Goal: Complete application form: Complete application form

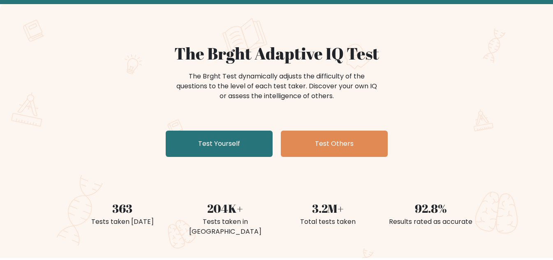
scroll to position [82, 0]
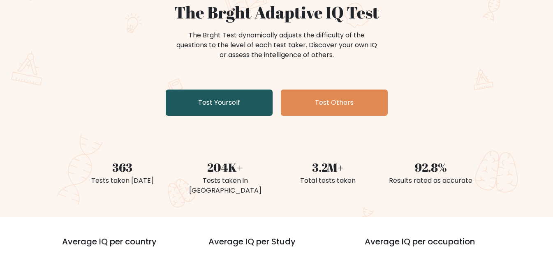
click at [209, 101] on link "Test Yourself" at bounding box center [219, 103] width 107 height 26
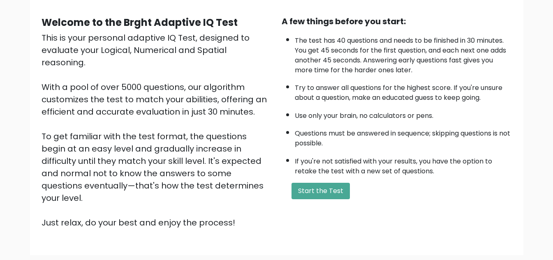
scroll to position [82, 0]
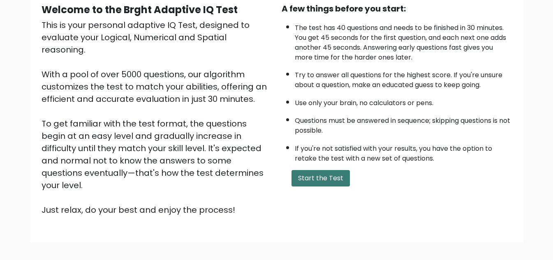
click at [323, 178] on button "Start the Test" at bounding box center [320, 178] width 58 height 16
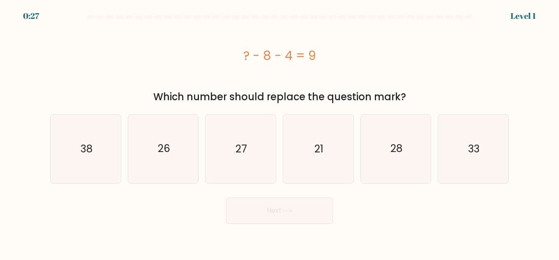
click at [274, 211] on button "Next" at bounding box center [279, 211] width 107 height 26
click at [251, 84] on div "? - 8 - 4 = 9" at bounding box center [279, 56] width 459 height 66
click at [327, 144] on icon "21" at bounding box center [318, 149] width 69 height 69
click at [280, 132] on input "d. 21" at bounding box center [280, 131] width 0 height 2
radio input "true"
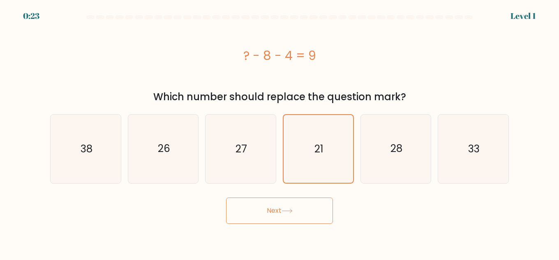
click at [284, 211] on icon at bounding box center [287, 211] width 11 height 5
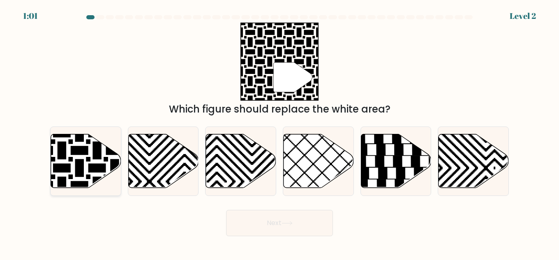
click at [78, 159] on icon at bounding box center [86, 161] width 70 height 54
click at [280, 132] on input "a." at bounding box center [280, 131] width 0 height 2
radio input "true"
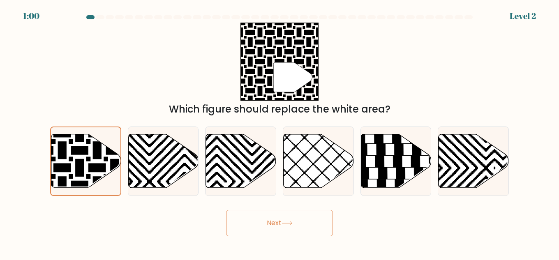
click at [291, 222] on icon at bounding box center [287, 223] width 11 height 5
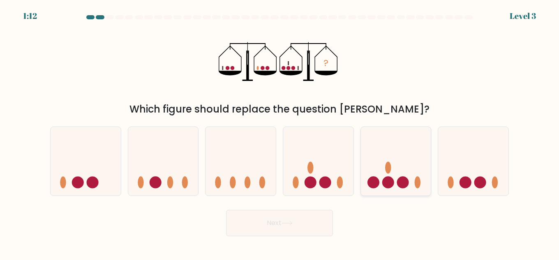
click at [406, 173] on icon at bounding box center [396, 161] width 70 height 58
click at [280, 132] on input "e." at bounding box center [280, 131] width 0 height 2
radio input "true"
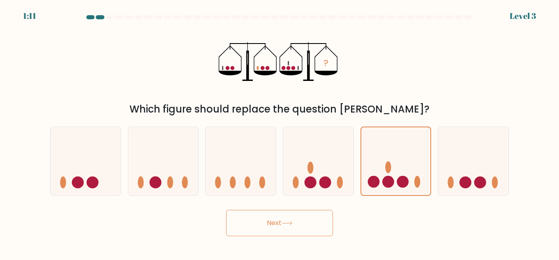
click at [284, 222] on icon at bounding box center [287, 223] width 11 height 5
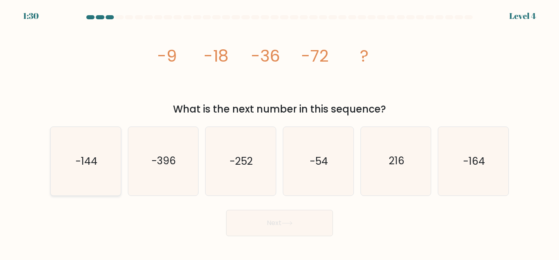
click at [88, 166] on text "-144" at bounding box center [86, 161] width 22 height 14
click at [280, 132] on input "a. -144" at bounding box center [280, 131] width 0 height 2
radio input "true"
click at [279, 226] on button "Next" at bounding box center [279, 223] width 107 height 26
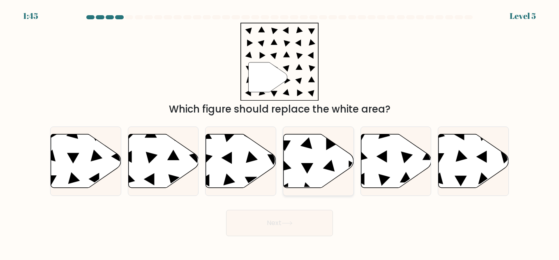
click at [313, 159] on icon at bounding box center [319, 161] width 70 height 54
click at [280, 132] on input "d." at bounding box center [280, 131] width 0 height 2
radio input "true"
click at [310, 224] on button "Next" at bounding box center [279, 223] width 107 height 26
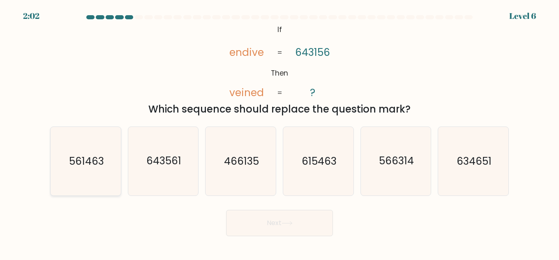
drag, startPoint x: 72, startPoint y: 161, endPoint x: 135, endPoint y: 187, distance: 68.6
click at [72, 161] on text "561463" at bounding box center [86, 161] width 35 height 14
click at [280, 132] on input "a. 561463" at bounding box center [280, 131] width 0 height 2
radio input "true"
click at [301, 222] on button "Next" at bounding box center [279, 223] width 107 height 26
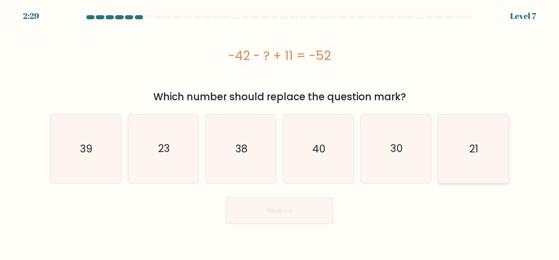
click at [467, 148] on icon "21" at bounding box center [473, 149] width 69 height 69
click at [280, 132] on input "f. 21" at bounding box center [280, 131] width 0 height 2
radio input "true"
click at [257, 213] on button "Next" at bounding box center [279, 211] width 107 height 26
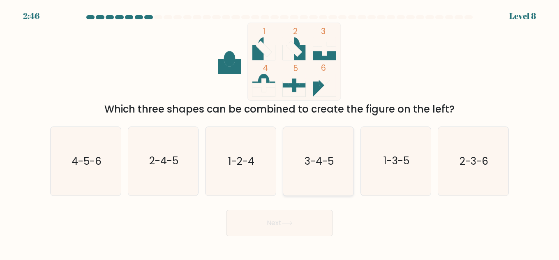
click at [320, 166] on text "3-4-5" at bounding box center [318, 161] width 29 height 14
click at [280, 132] on input "d. 3-4-5" at bounding box center [280, 131] width 0 height 2
radio input "true"
drag, startPoint x: 294, startPoint y: 235, endPoint x: 295, endPoint y: 230, distance: 4.6
click at [294, 233] on button "Next" at bounding box center [279, 223] width 107 height 26
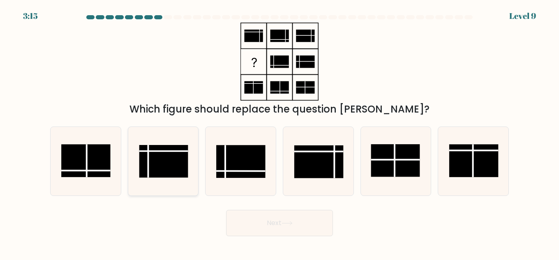
click at [185, 162] on rect at bounding box center [163, 161] width 49 height 33
click at [280, 132] on input "b." at bounding box center [280, 131] width 0 height 2
radio input "true"
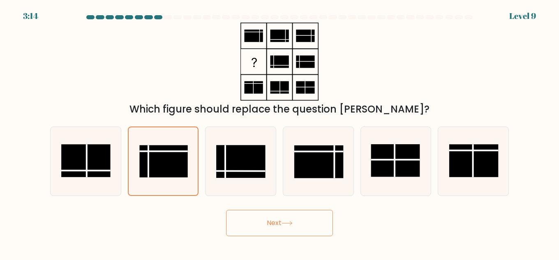
click at [303, 221] on button "Next" at bounding box center [279, 223] width 107 height 26
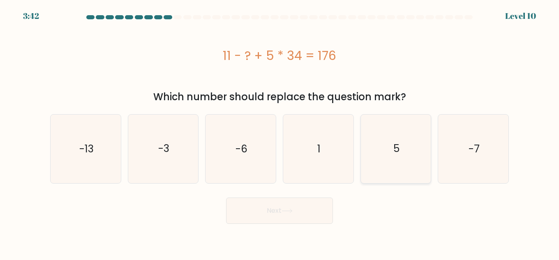
click at [408, 160] on icon "5" at bounding box center [396, 149] width 69 height 69
click at [280, 132] on input "e. 5" at bounding box center [280, 131] width 0 height 2
radio input "true"
click at [312, 215] on button "Next" at bounding box center [279, 211] width 107 height 26
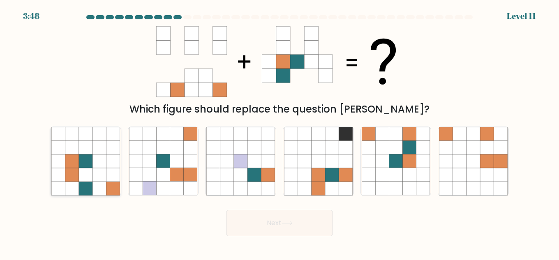
click at [97, 177] on icon at bounding box center [99, 175] width 14 height 14
click at [280, 132] on input "a." at bounding box center [280, 131] width 0 height 2
radio input "true"
click at [277, 223] on button "Next" at bounding box center [279, 223] width 107 height 26
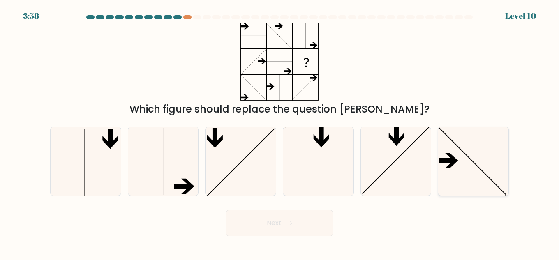
click at [476, 166] on icon at bounding box center [473, 161] width 69 height 69
click at [280, 132] on input "f." at bounding box center [280, 131] width 0 height 2
radio input "true"
click at [305, 222] on button "Next" at bounding box center [279, 223] width 107 height 26
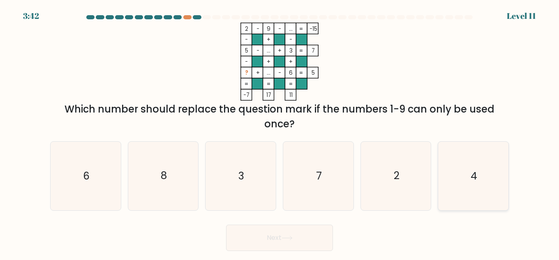
click at [480, 178] on icon "4" at bounding box center [473, 176] width 69 height 69
click at [280, 132] on input "f. 4" at bounding box center [280, 131] width 0 height 2
radio input "true"
drag, startPoint x: 301, startPoint y: 239, endPoint x: 301, endPoint y: 224, distance: 14.4
click at [301, 238] on button "Next" at bounding box center [279, 238] width 107 height 26
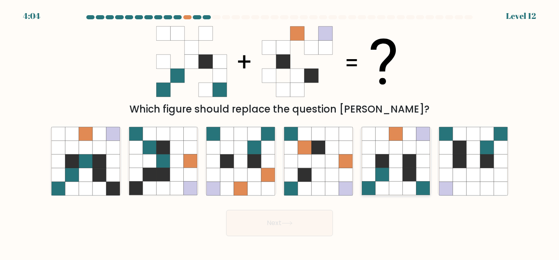
click at [398, 175] on icon at bounding box center [396, 175] width 14 height 14
click at [280, 132] on input "e." at bounding box center [280, 131] width 0 height 2
radio input "true"
click at [302, 219] on button "Next" at bounding box center [279, 223] width 107 height 26
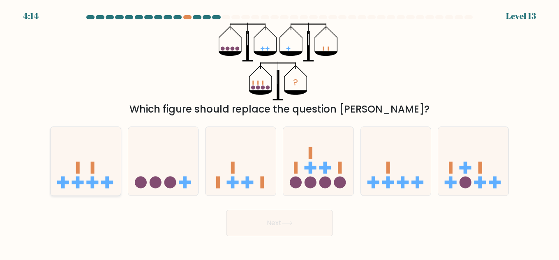
click at [104, 165] on icon at bounding box center [86, 161] width 70 height 58
click at [280, 132] on input "a." at bounding box center [280, 131] width 0 height 2
radio input "true"
click at [287, 222] on icon at bounding box center [287, 223] width 11 height 5
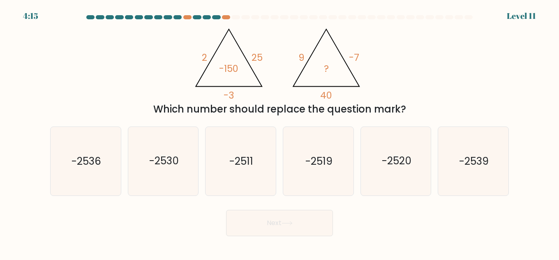
click at [379, 80] on div "@import url('https://fonts.googleapis.com/css?family=Abril+Fatface:400,100,100i…" at bounding box center [279, 70] width 469 height 94
click at [403, 175] on icon "-2520" at bounding box center [396, 161] width 69 height 69
click at [280, 132] on input "e. -2520" at bounding box center [280, 131] width 0 height 2
radio input "true"
click at [293, 230] on button "Next" at bounding box center [279, 223] width 107 height 26
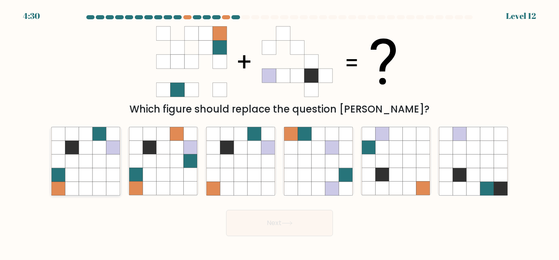
click at [106, 170] on icon at bounding box center [99, 175] width 14 height 14
click at [280, 132] on input "a." at bounding box center [280, 131] width 0 height 2
radio input "true"
click at [269, 218] on button "Next" at bounding box center [279, 223] width 107 height 26
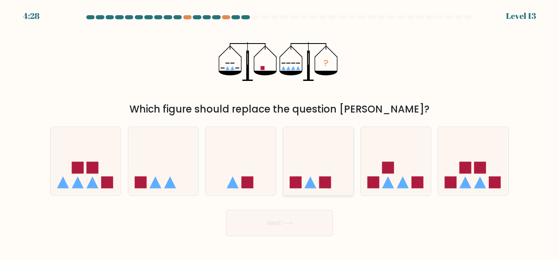
click at [310, 169] on icon at bounding box center [318, 161] width 70 height 58
click at [280, 132] on input "d." at bounding box center [280, 131] width 0 height 2
radio input "true"
click at [312, 226] on button "Next" at bounding box center [279, 223] width 107 height 26
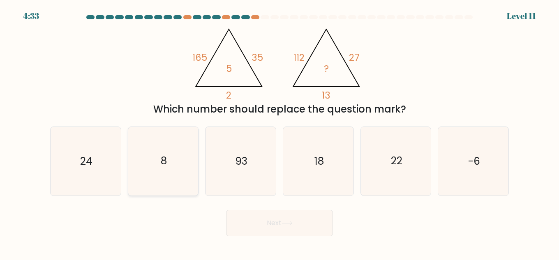
click at [178, 165] on icon "8" at bounding box center [163, 161] width 69 height 69
click at [280, 132] on input "b. 8" at bounding box center [280, 131] width 0 height 2
radio input "true"
click at [275, 223] on button "Next" at bounding box center [279, 223] width 107 height 26
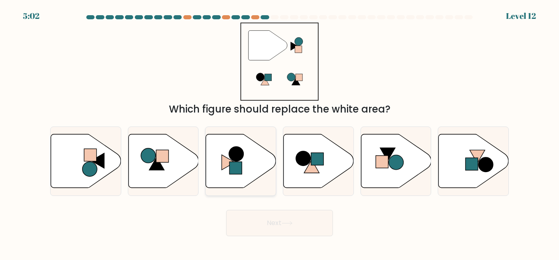
click at [245, 178] on icon at bounding box center [241, 161] width 70 height 54
click at [280, 132] on input "c." at bounding box center [280, 131] width 0 height 2
radio input "true"
click at [291, 227] on button "Next" at bounding box center [279, 223] width 107 height 26
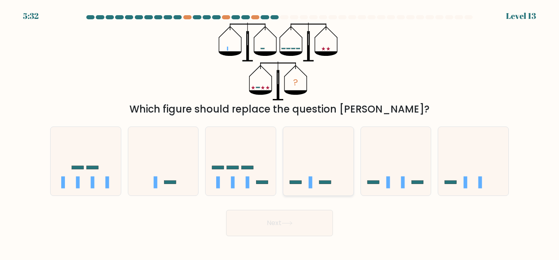
click at [328, 167] on icon at bounding box center [318, 161] width 70 height 58
click at [280, 132] on input "d." at bounding box center [280, 131] width 0 height 2
radio input "true"
click at [301, 226] on button "Next" at bounding box center [279, 223] width 107 height 26
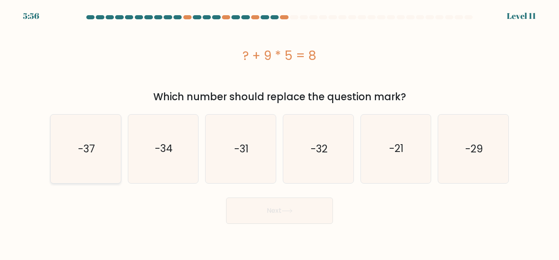
click at [86, 155] on text "-37" at bounding box center [86, 149] width 17 height 14
click at [280, 132] on input "a. -37" at bounding box center [280, 131] width 0 height 2
radio input "true"
drag, startPoint x: 283, startPoint y: 213, endPoint x: 298, endPoint y: 212, distance: 14.8
click at [284, 212] on button "Next" at bounding box center [279, 211] width 107 height 26
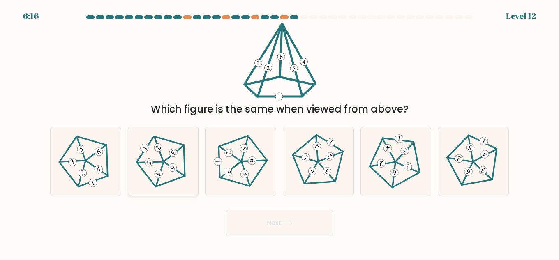
click at [187, 172] on icon at bounding box center [163, 161] width 55 height 55
click at [280, 132] on input "b." at bounding box center [280, 131] width 0 height 2
radio input "true"
click at [266, 216] on button "Next" at bounding box center [279, 223] width 107 height 26
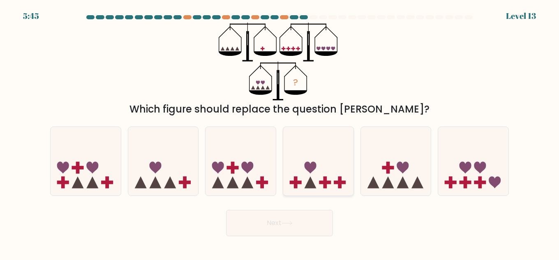
click at [327, 164] on icon at bounding box center [318, 161] width 70 height 58
click at [280, 132] on input "d." at bounding box center [280, 131] width 0 height 2
radio input "true"
click at [308, 226] on button "Next" at bounding box center [279, 223] width 107 height 26
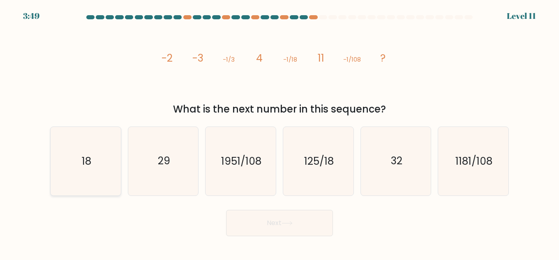
click at [92, 164] on icon "18" at bounding box center [85, 161] width 69 height 69
click at [280, 132] on input "a. 18" at bounding box center [280, 131] width 0 height 2
radio input "true"
click at [284, 218] on button "Next" at bounding box center [279, 223] width 107 height 26
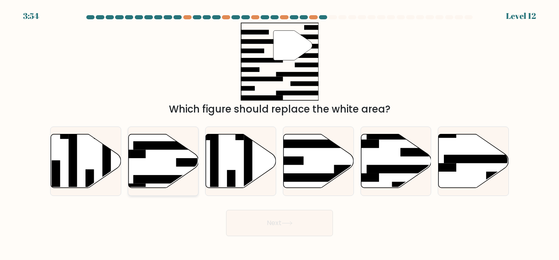
click at [164, 158] on icon at bounding box center [163, 161] width 70 height 54
click at [280, 132] on input "b." at bounding box center [280, 131] width 0 height 2
radio input "true"
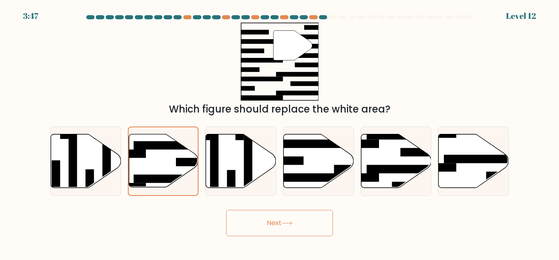
click at [272, 227] on button "Next" at bounding box center [279, 223] width 107 height 26
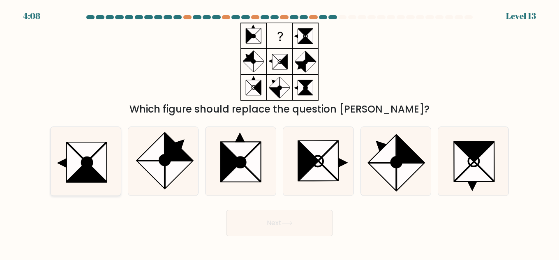
click at [95, 169] on icon at bounding box center [96, 162] width 19 height 39
click at [280, 132] on input "a." at bounding box center [280, 131] width 0 height 2
radio input "true"
click at [278, 221] on button "Next" at bounding box center [279, 223] width 107 height 26
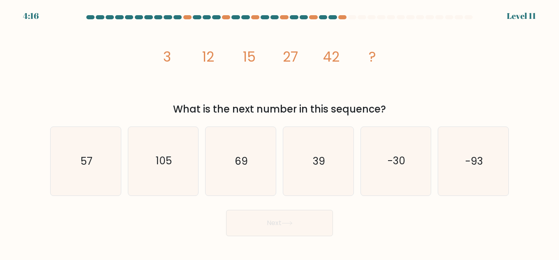
click at [393, 83] on icon "image/svg+xml 3 12 15 27 42 ?" at bounding box center [279, 62] width 247 height 78
click at [115, 170] on icon "57" at bounding box center [85, 161] width 69 height 69
click at [280, 132] on input "a. 57" at bounding box center [280, 131] width 0 height 2
radio input "true"
click at [296, 233] on button "Next" at bounding box center [279, 223] width 107 height 26
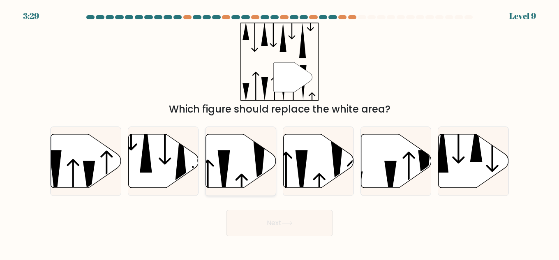
click at [236, 161] on icon at bounding box center [241, 161] width 70 height 54
click at [280, 132] on input "c." at bounding box center [280, 131] width 0 height 2
radio input "true"
click at [281, 219] on button "Next" at bounding box center [279, 223] width 107 height 26
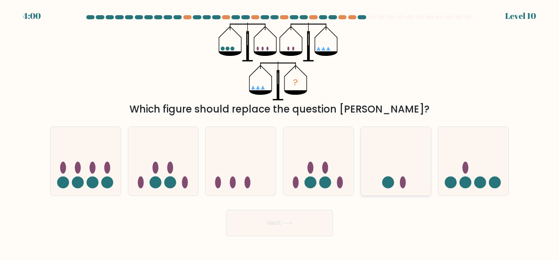
click at [404, 179] on ellipse at bounding box center [403, 182] width 6 height 12
click at [280, 132] on input "e." at bounding box center [280, 131] width 0 height 2
radio input "true"
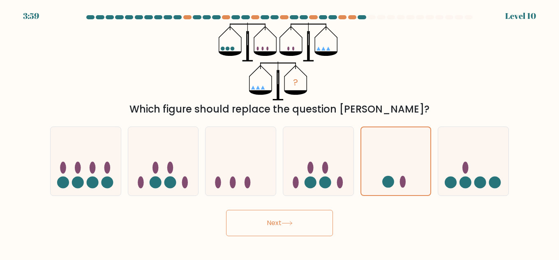
click at [301, 220] on button "Next" at bounding box center [279, 223] width 107 height 26
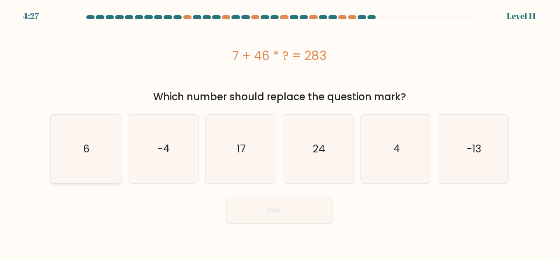
click at [96, 146] on icon "6" at bounding box center [85, 149] width 69 height 69
click at [280, 132] on input "a. 6" at bounding box center [280, 131] width 0 height 2
radio input "true"
click at [291, 213] on button "Next" at bounding box center [279, 211] width 107 height 26
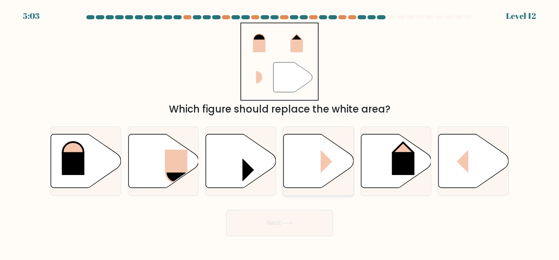
click at [328, 163] on rect at bounding box center [332, 161] width 23 height 23
click at [280, 132] on input "d." at bounding box center [280, 131] width 0 height 2
radio input "true"
click at [306, 225] on button "Next" at bounding box center [279, 223] width 107 height 26
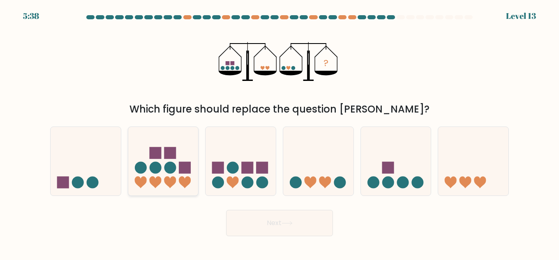
click at [177, 170] on icon at bounding box center [163, 161] width 70 height 58
click at [280, 132] on input "b." at bounding box center [280, 131] width 0 height 2
radio input "true"
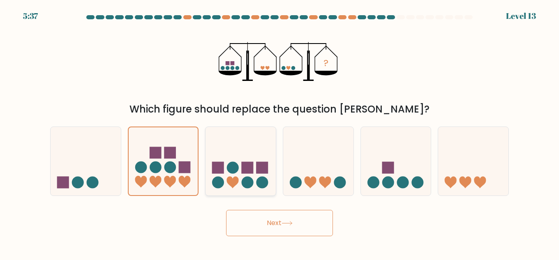
click at [254, 174] on icon at bounding box center [241, 161] width 70 height 58
click at [280, 132] on input "c." at bounding box center [280, 131] width 0 height 2
radio input "true"
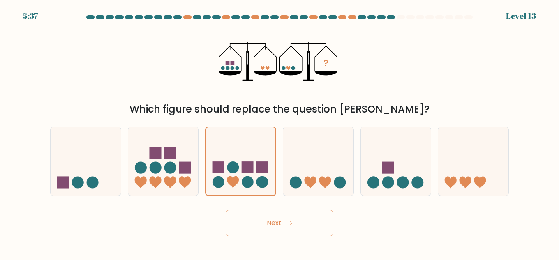
click at [266, 222] on button "Next" at bounding box center [279, 223] width 107 height 26
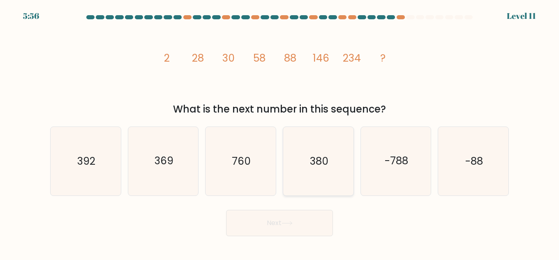
click at [328, 168] on icon "380" at bounding box center [318, 161] width 69 height 69
click at [280, 132] on input "d. 380" at bounding box center [280, 131] width 0 height 2
radio input "true"
drag, startPoint x: 302, startPoint y: 219, endPoint x: 349, endPoint y: 217, distance: 47.3
click at [302, 220] on button "Next" at bounding box center [279, 223] width 107 height 26
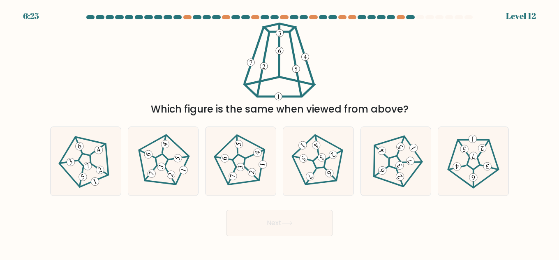
drag, startPoint x: 176, startPoint y: 161, endPoint x: 226, endPoint y: 210, distance: 70.1
click at [178, 163] on icon at bounding box center [163, 161] width 55 height 55
click at [280, 132] on input "b." at bounding box center [280, 131] width 0 height 2
radio input "true"
click at [238, 210] on button "Next" at bounding box center [279, 223] width 107 height 26
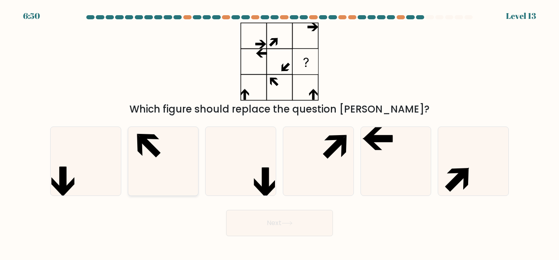
click at [156, 166] on icon at bounding box center [163, 161] width 69 height 69
click at [280, 132] on input "b." at bounding box center [280, 131] width 0 height 2
radio input "true"
click at [257, 217] on button "Next" at bounding box center [279, 223] width 107 height 26
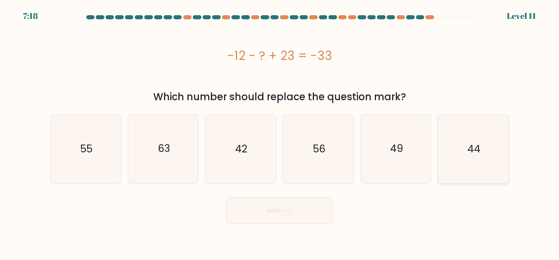
click at [470, 143] on text "44" at bounding box center [473, 149] width 13 height 14
click at [280, 132] on input "f. 44" at bounding box center [280, 131] width 0 height 2
radio input "true"
click at [304, 216] on button "Next" at bounding box center [279, 211] width 107 height 26
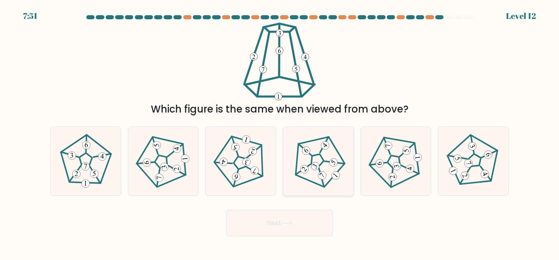
click at [324, 169] on icon at bounding box center [318, 161] width 55 height 55
click at [280, 132] on input "d." at bounding box center [280, 131] width 0 height 2
radio input "true"
click at [310, 219] on button "Next" at bounding box center [279, 223] width 107 height 26
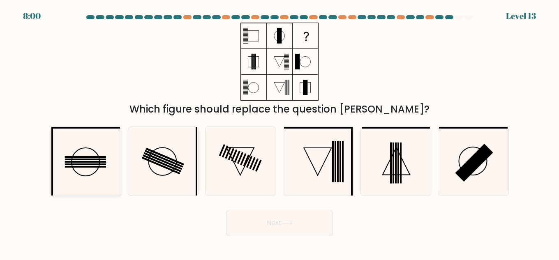
click at [84, 158] on icon at bounding box center [85, 161] width 69 height 69
click at [280, 132] on input "a." at bounding box center [280, 131] width 0 height 2
radio input "true"
click at [324, 171] on icon at bounding box center [318, 161] width 69 height 69
click at [280, 132] on input "d." at bounding box center [280, 131] width 0 height 2
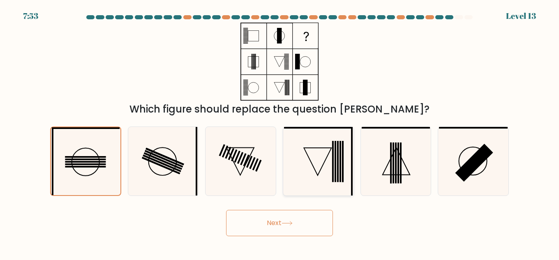
radio input "true"
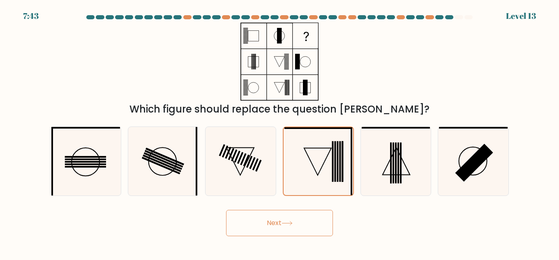
click at [300, 226] on button "Next" at bounding box center [279, 223] width 107 height 26
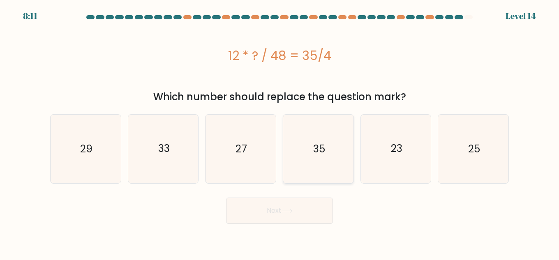
click at [335, 157] on icon "35" at bounding box center [318, 149] width 69 height 69
click at [280, 132] on input "d. 35" at bounding box center [280, 131] width 0 height 2
radio input "true"
click at [311, 212] on button "Next" at bounding box center [279, 211] width 107 height 26
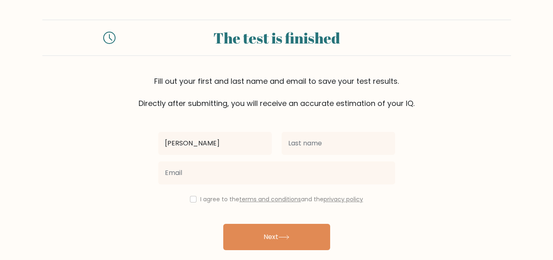
type input "[PERSON_NAME]"
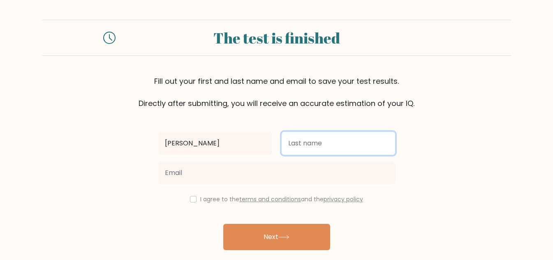
click at [302, 144] on input "text" at bounding box center [338, 143] width 113 height 23
type input "[PERSON_NAME]"
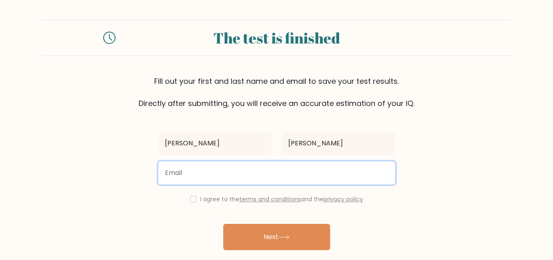
drag, startPoint x: 245, startPoint y: 182, endPoint x: 246, endPoint y: 175, distance: 6.6
click at [246, 175] on input "email" at bounding box center [276, 173] width 237 height 23
type input "hanalrnzo@gmail.com"
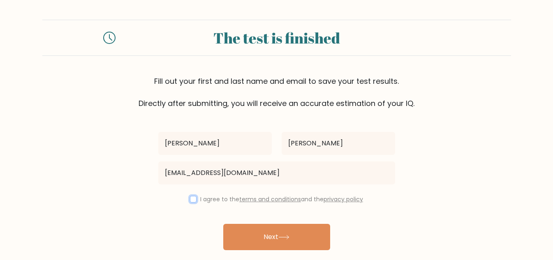
click at [191, 199] on input "checkbox" at bounding box center [193, 199] width 7 height 7
checkbox input "true"
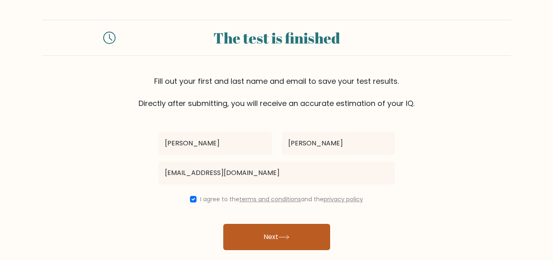
click at [301, 235] on button "Next" at bounding box center [276, 237] width 107 height 26
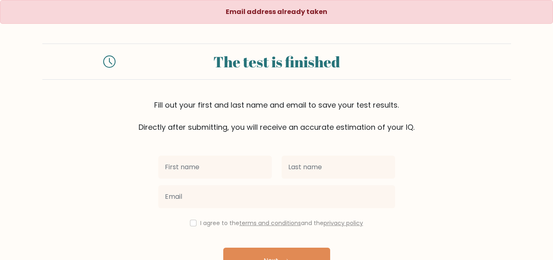
click at [231, 168] on input "text" at bounding box center [214, 167] width 113 height 23
type input "[PERSON_NAME]"
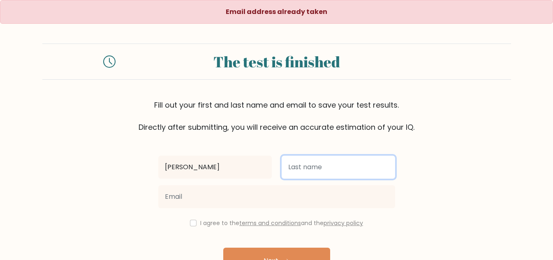
click at [329, 166] on input "text" at bounding box center [338, 167] width 113 height 23
type input "Calixtro"
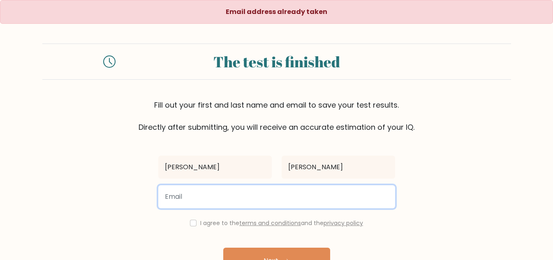
click at [258, 200] on input "email" at bounding box center [276, 196] width 237 height 23
type input "hanamaeeee17@gmail.com"
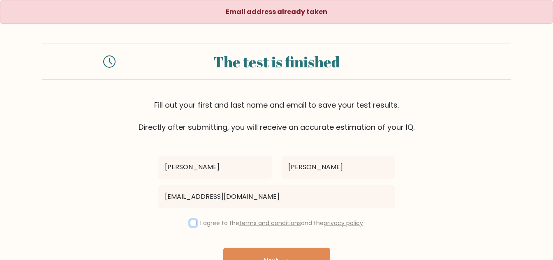
click at [191, 222] on input "checkbox" at bounding box center [193, 223] width 7 height 7
checkbox input "true"
click at [280, 252] on button "Next" at bounding box center [276, 261] width 107 height 26
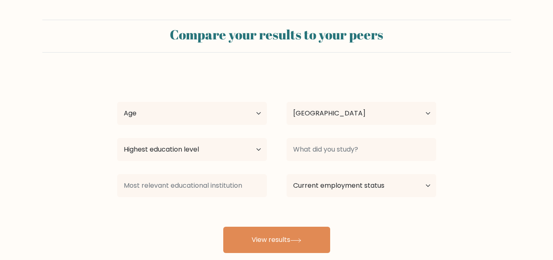
select select "PH"
click at [220, 113] on select "Age Under [DEMOGRAPHIC_DATA] [DEMOGRAPHIC_DATA] [DEMOGRAPHIC_DATA] [DEMOGRAPHIC…" at bounding box center [192, 113] width 150 height 23
select select "18_24"
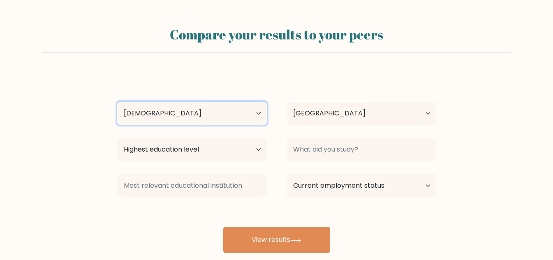
click at [117, 102] on select "Age Under 18 years old 18-24 years old 25-34 years old 35-44 years old 45-54 ye…" at bounding box center [192, 113] width 150 height 23
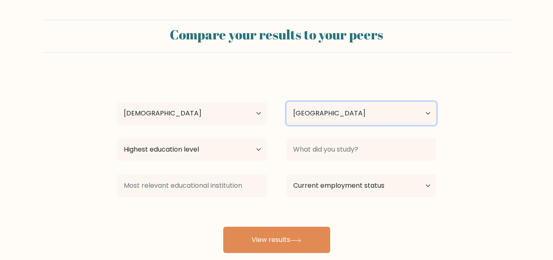
click at [333, 116] on select "Country Afghanistan Albania Algeria American Samoa Andorra Angola Anguilla Anta…" at bounding box center [362, 113] width 150 height 23
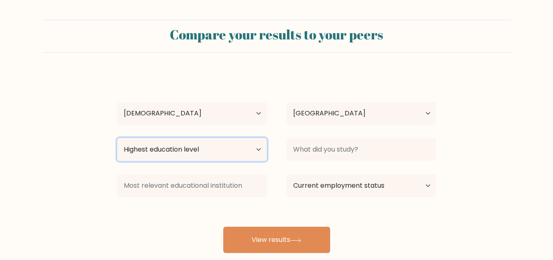
click at [220, 155] on select "Highest education level No schooling Primary Lower Secondary Upper Secondary Oc…" at bounding box center [192, 149] width 150 height 23
select select "bachelors_degree"
click at [117, 138] on select "Highest education level No schooling Primary Lower Secondary Upper Secondary Oc…" at bounding box center [192, 149] width 150 height 23
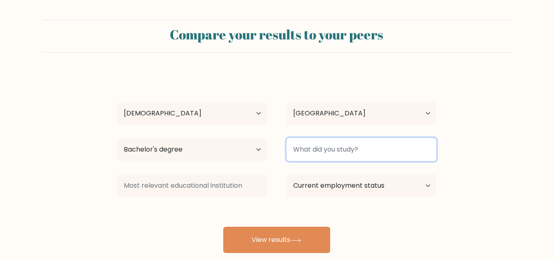
click at [351, 153] on input at bounding box center [362, 149] width 150 height 23
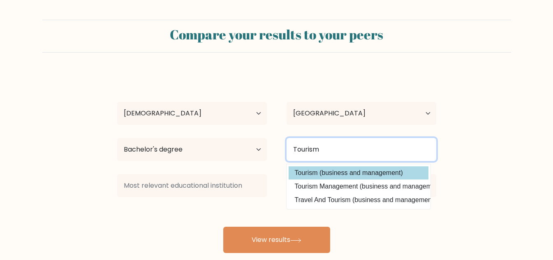
type input "Tourism"
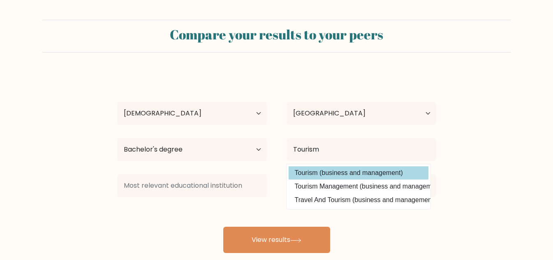
click at [348, 175] on option "Tourism (business and management)" at bounding box center [359, 172] width 140 height 13
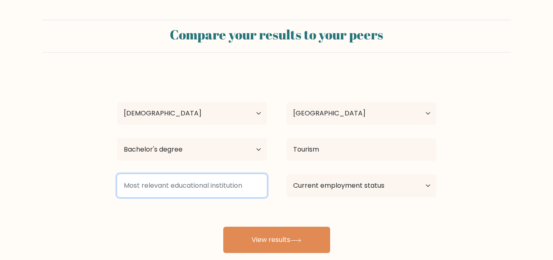
click at [179, 189] on input at bounding box center [192, 185] width 150 height 23
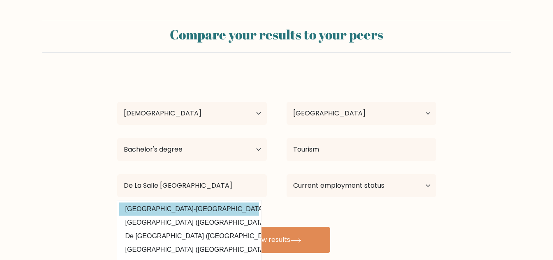
click at [203, 210] on option "De La Salle-College of Saint Benilde (Philippines)" at bounding box center [189, 209] width 140 height 13
type input "[GEOGRAPHIC_DATA]"
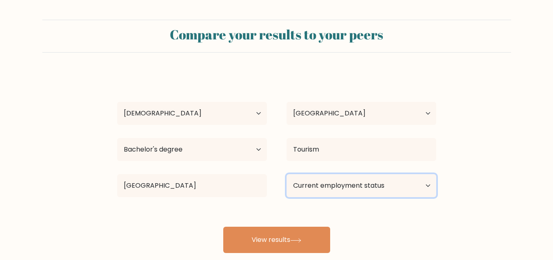
click at [344, 185] on select "Current employment status Employed Student Retired Other / prefer not to answer" at bounding box center [362, 185] width 150 height 23
select select "other"
click at [287, 174] on select "Current employment status Employed Student Retired Other / prefer not to answer" at bounding box center [362, 185] width 150 height 23
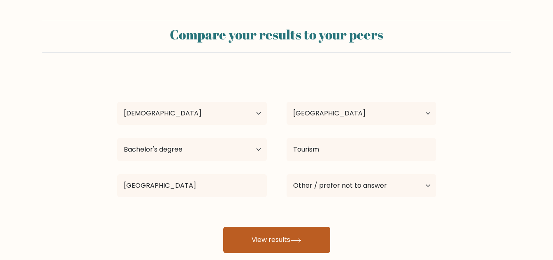
click at [296, 241] on icon at bounding box center [295, 240] width 11 height 5
